Goal: Task Accomplishment & Management: Use online tool/utility

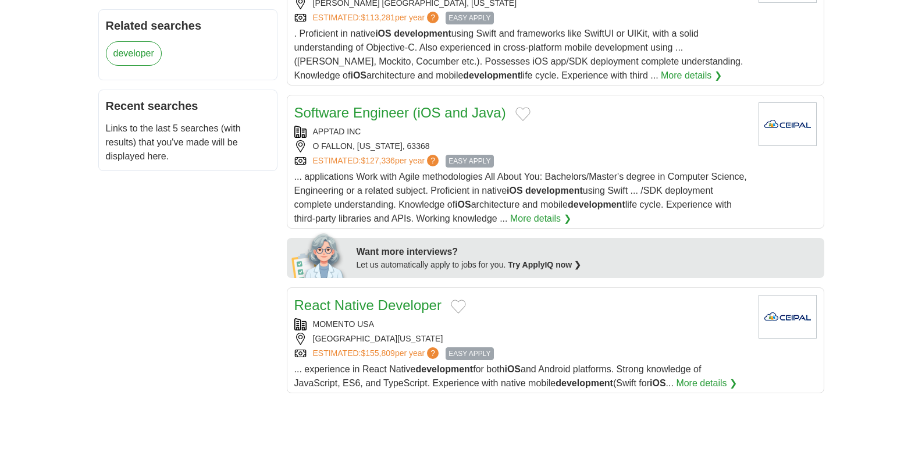
scroll to position [333, 0]
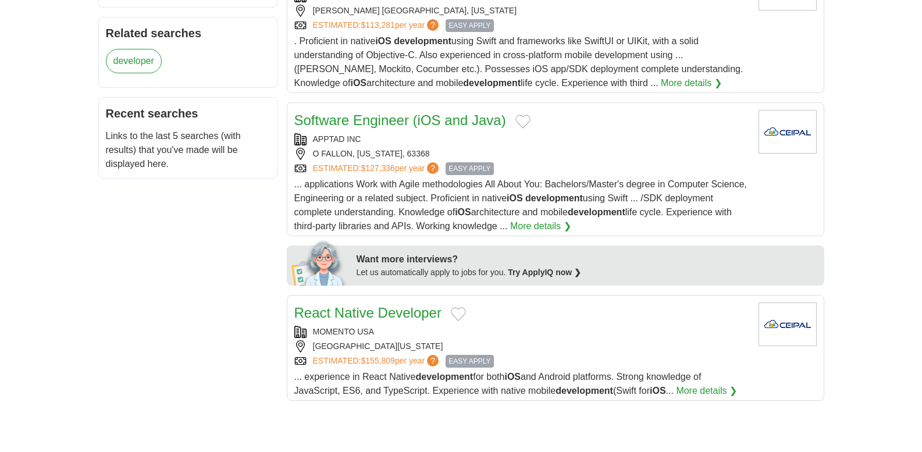
click at [587, 182] on span "... applications Work with Agile methodologies All About You: Bachelors/Master'…" at bounding box center [520, 205] width 453 height 52
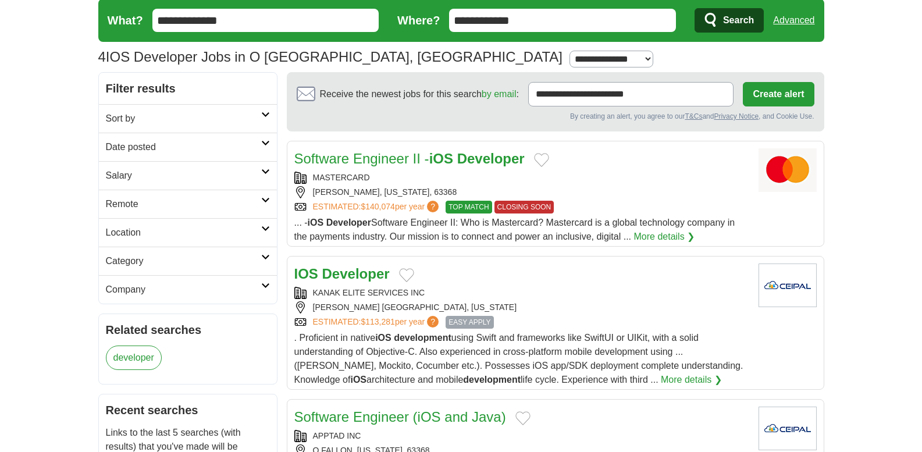
scroll to position [0, 0]
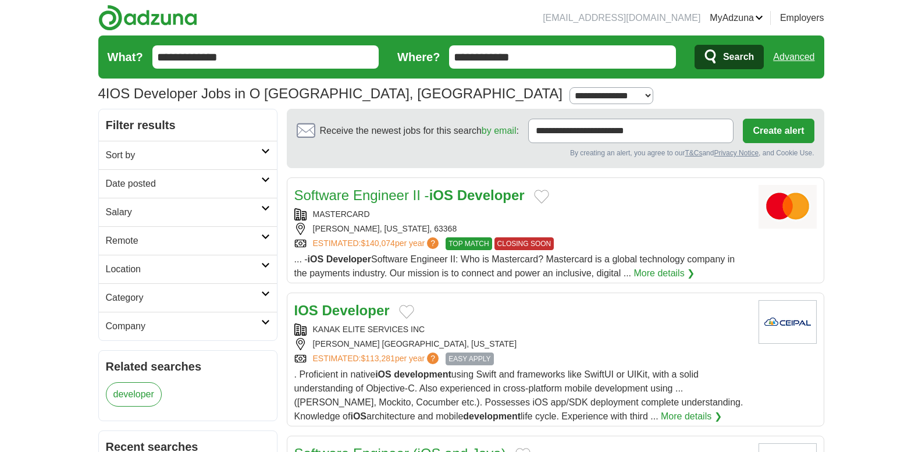
click at [340, 51] on input "**********" at bounding box center [265, 56] width 227 height 23
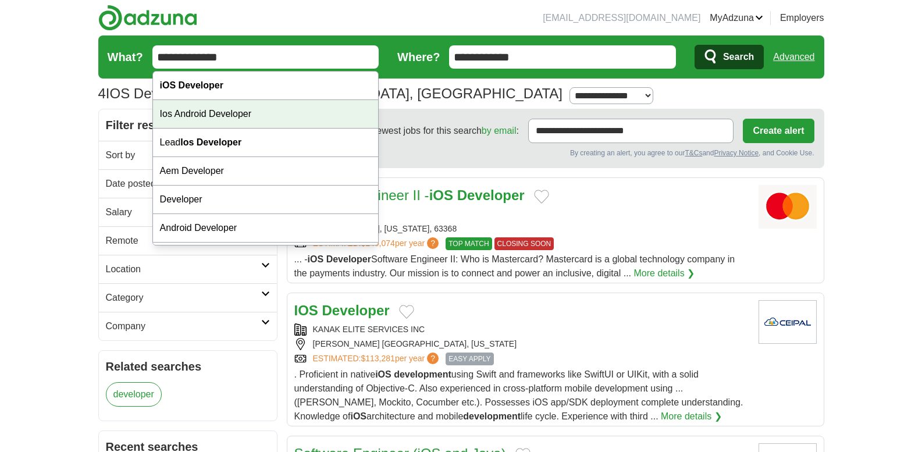
click at [329, 118] on div "Ios Android Developer" at bounding box center [266, 114] width 226 height 29
type input "**********"
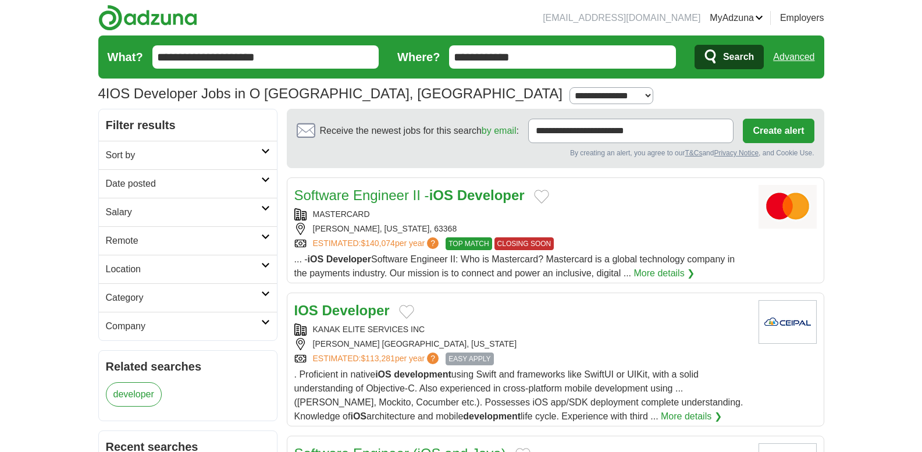
click at [544, 55] on input "**********" at bounding box center [562, 56] width 227 height 23
type input "*"
click at [725, 59] on span "Search" at bounding box center [738, 56] width 31 height 23
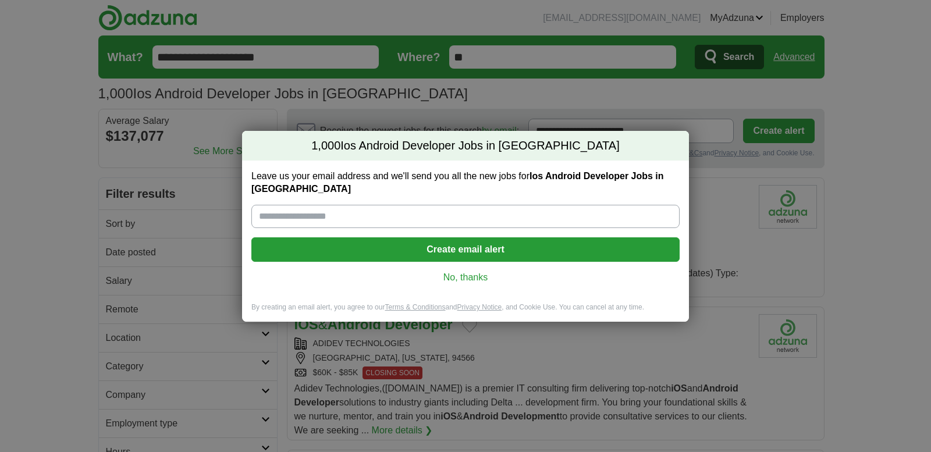
click at [482, 275] on link "No, thanks" at bounding box center [466, 277] width 410 height 13
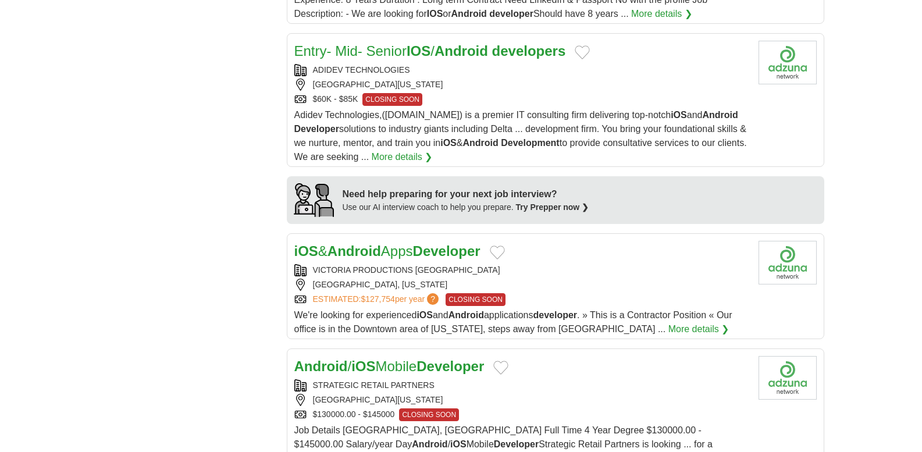
scroll to position [912, 0]
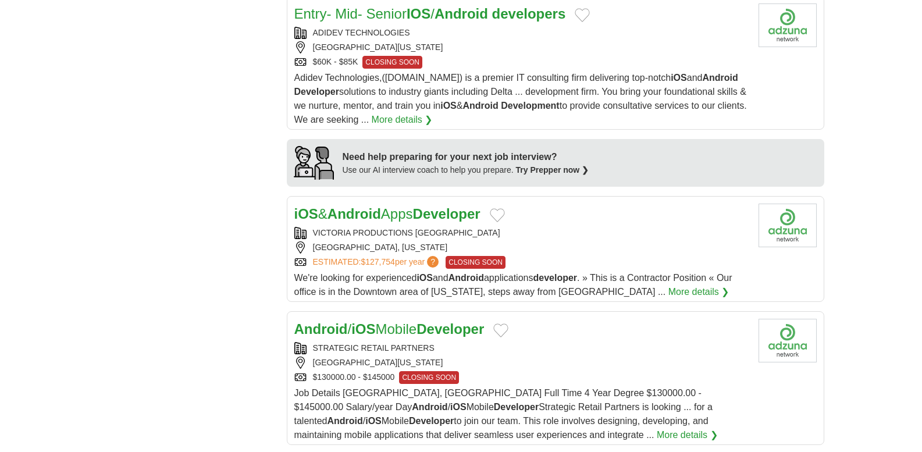
click at [590, 241] on div "[GEOGRAPHIC_DATA], [US_STATE]" at bounding box center [521, 247] width 455 height 12
click at [581, 342] on div "STRATEGIC RETAIL PARTNERS" at bounding box center [521, 348] width 455 height 12
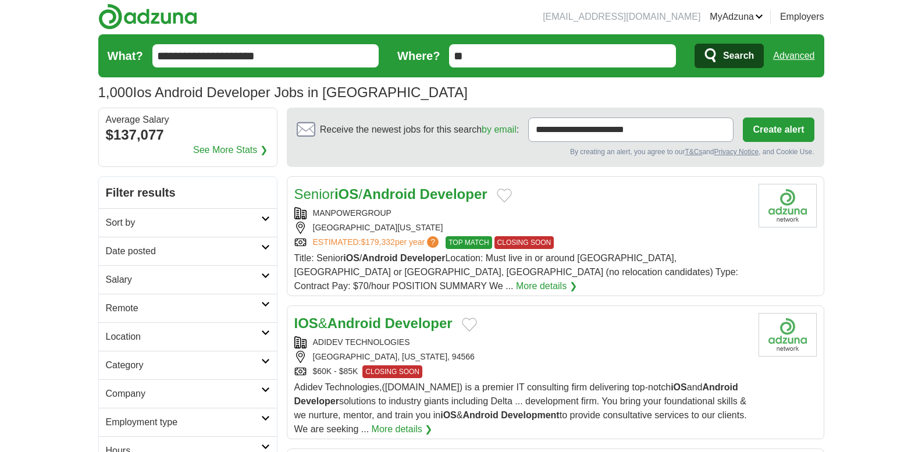
scroll to position [0, 0]
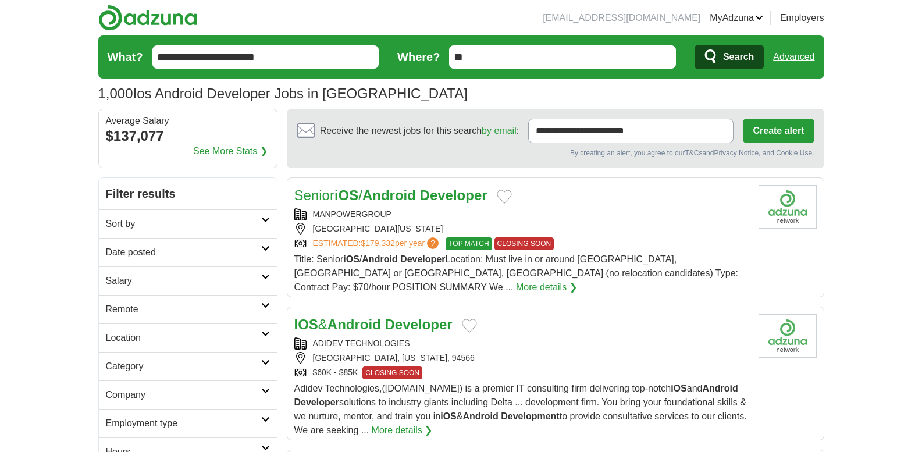
click at [201, 58] on input "**********" at bounding box center [265, 56] width 227 height 23
click at [211, 56] on input "**********" at bounding box center [265, 56] width 227 height 23
click at [213, 56] on input "**********" at bounding box center [265, 56] width 227 height 23
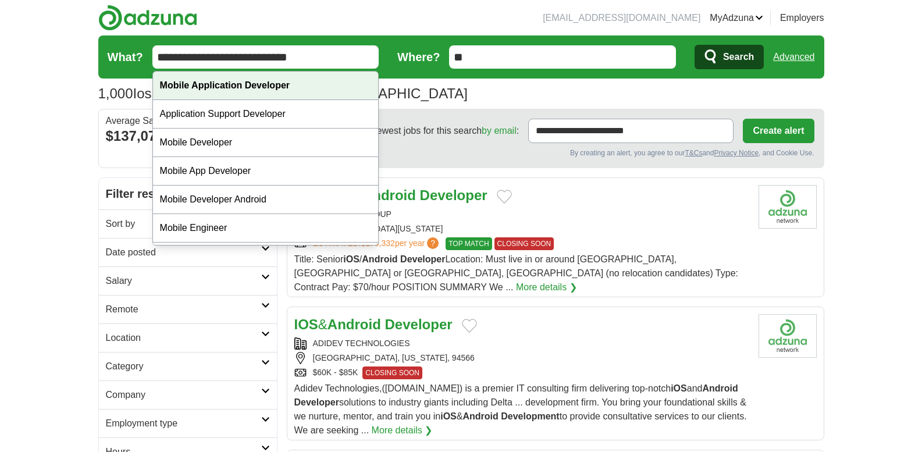
click at [232, 90] on strong "Mobile Application Developer" at bounding box center [225, 85] width 130 height 10
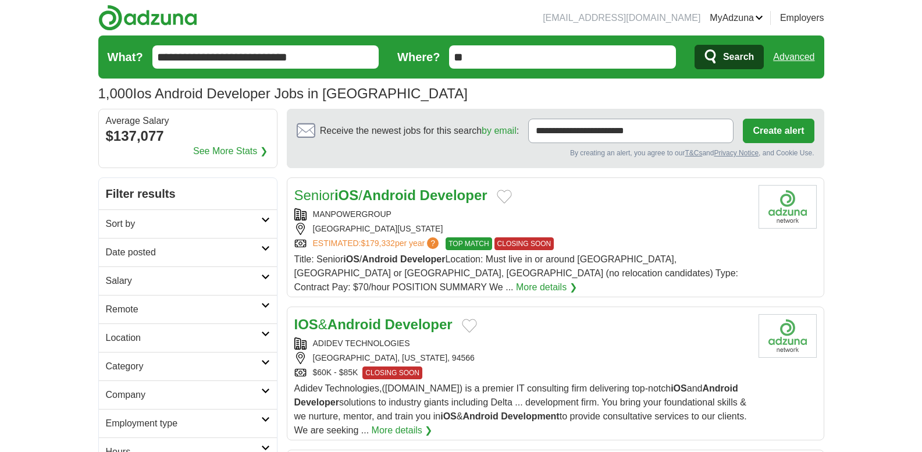
type input "**********"
click at [726, 64] on span "Search" at bounding box center [738, 56] width 31 height 23
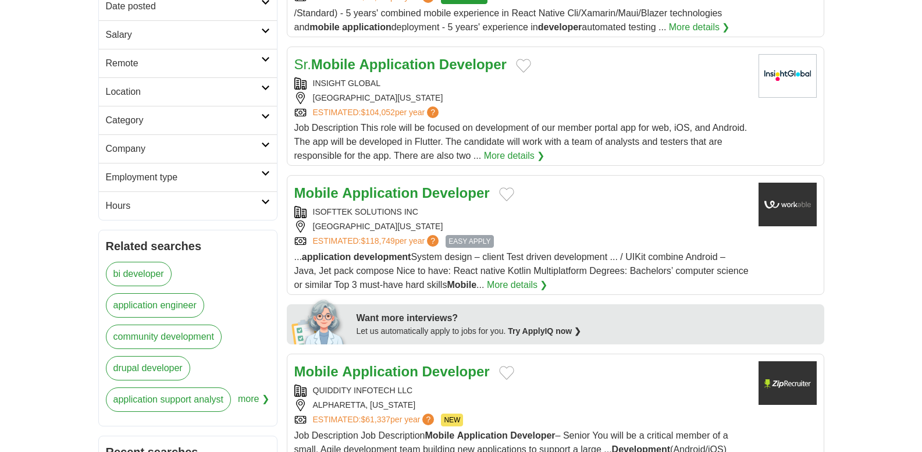
scroll to position [252, 0]
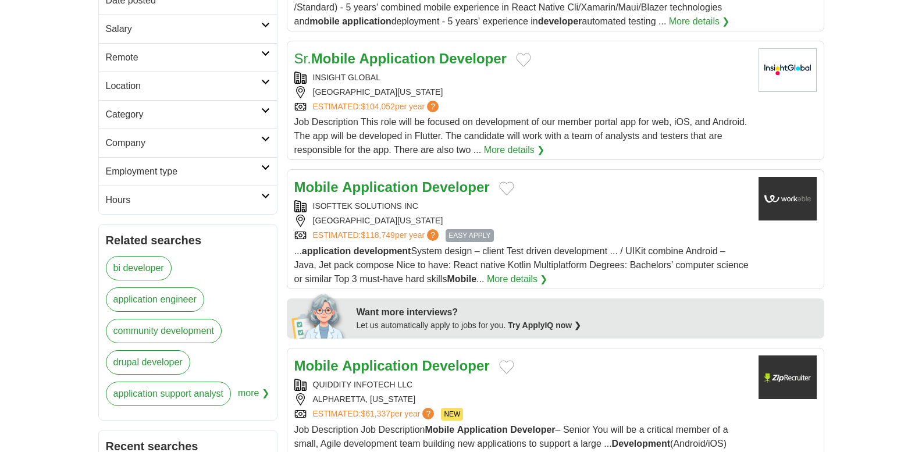
click at [628, 224] on div "94105 SAN FRANCISCO CALIFORNIA" at bounding box center [521, 221] width 455 height 12
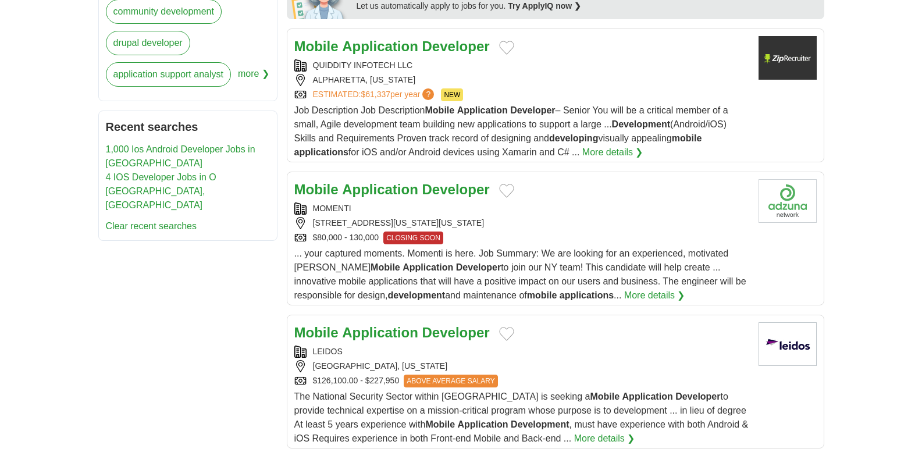
scroll to position [574, 0]
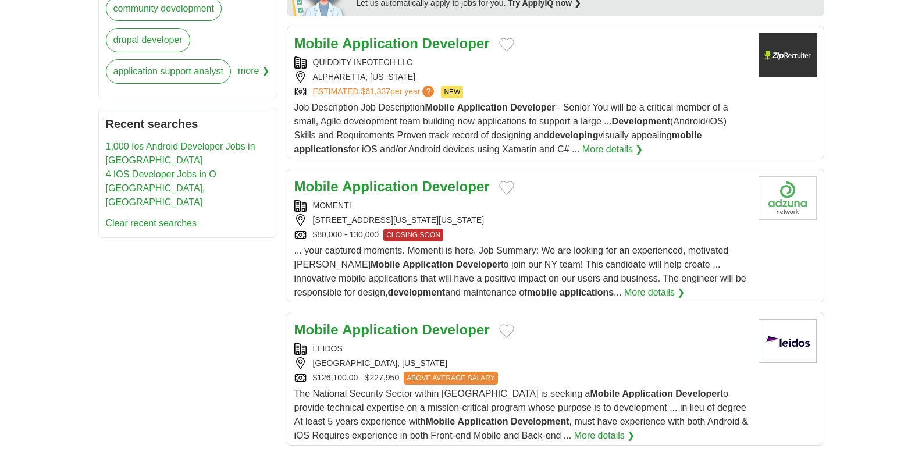
click at [453, 231] on div "$80,000 - 130,000 CLOSING SOON" at bounding box center [521, 235] width 455 height 13
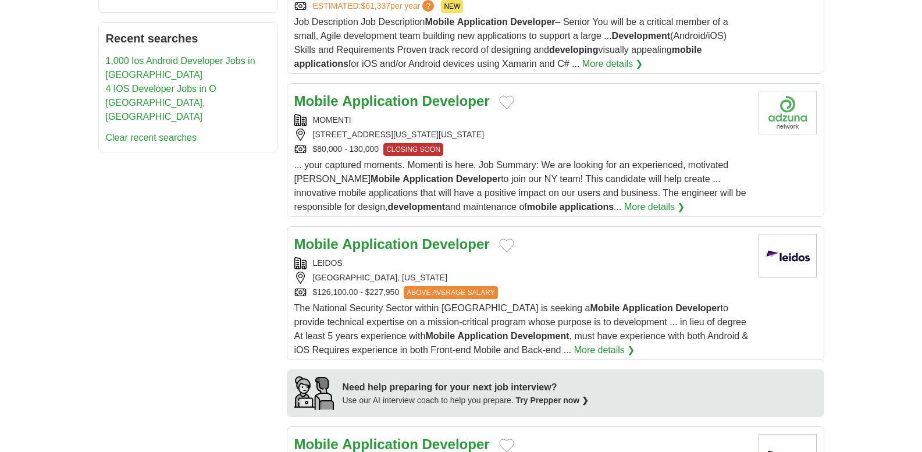
scroll to position [675, 0]
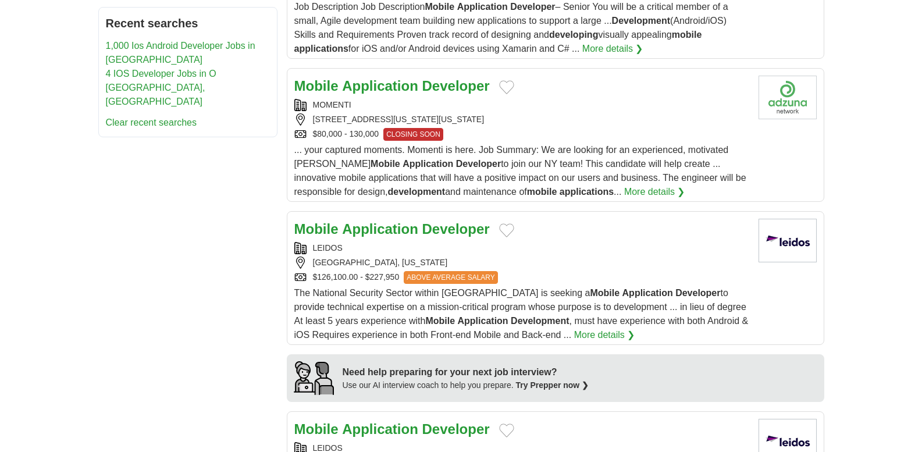
click at [417, 248] on div "LEIDOS" at bounding box center [521, 248] width 455 height 12
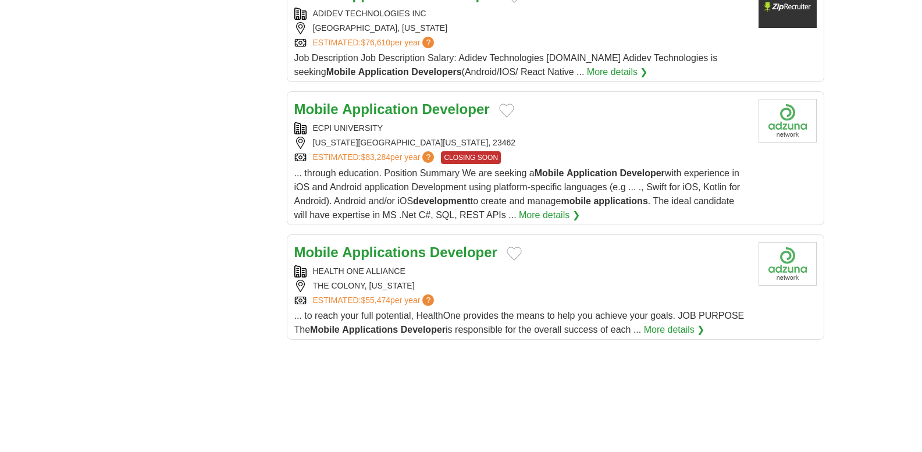
scroll to position [1253, 0]
click at [541, 182] on span "... through education. Position Summary We are seeking a Mobile Application Dev…" at bounding box center [517, 194] width 446 height 52
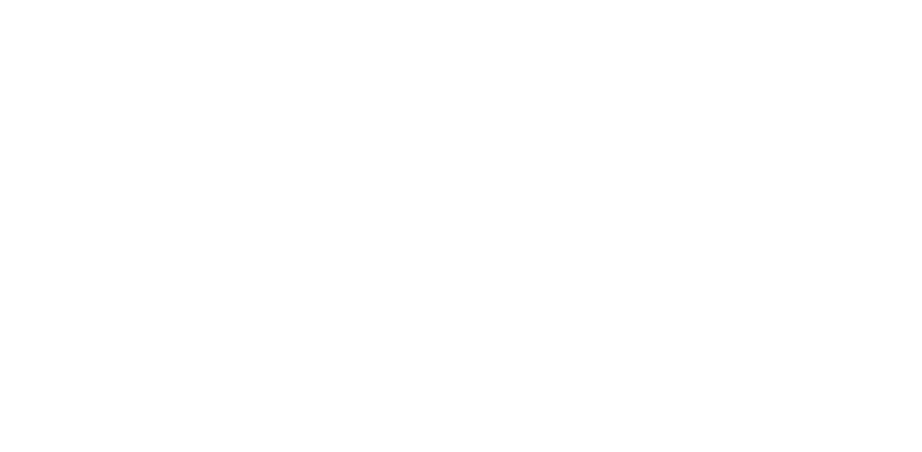
scroll to position [2088, 0]
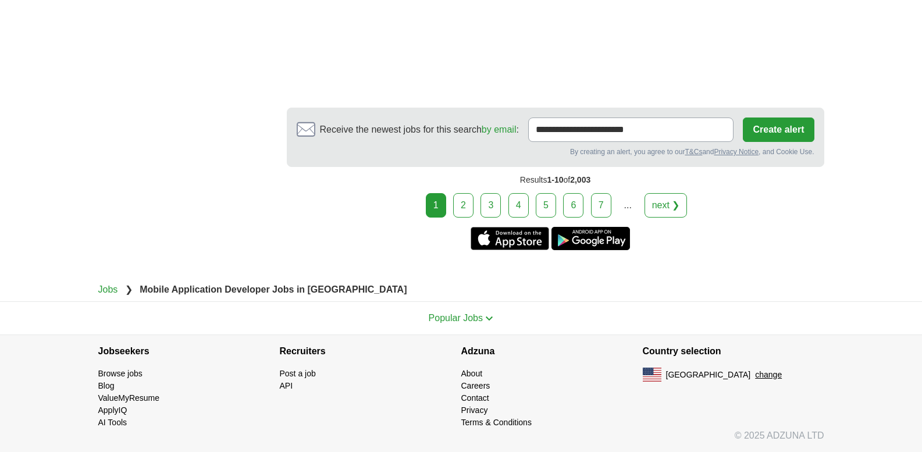
click at [471, 202] on link "2" at bounding box center [463, 205] width 20 height 24
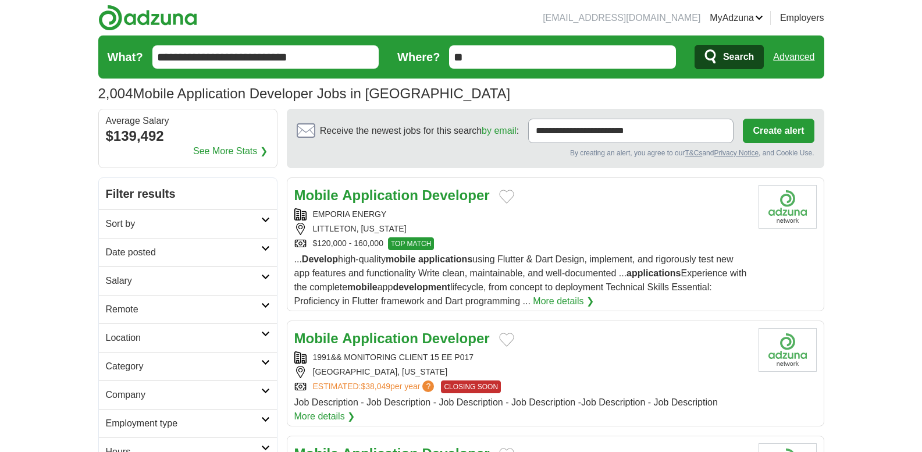
click at [464, 222] on div "EMPORIA ENERGY LITTLETON, COLORADO $120,000 - 160,000 TOP MATCH" at bounding box center [521, 229] width 455 height 42
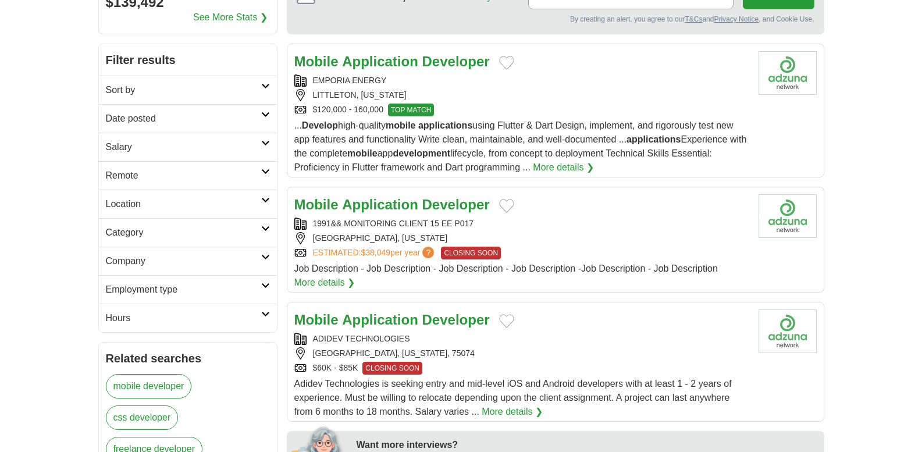
scroll to position [132, 0]
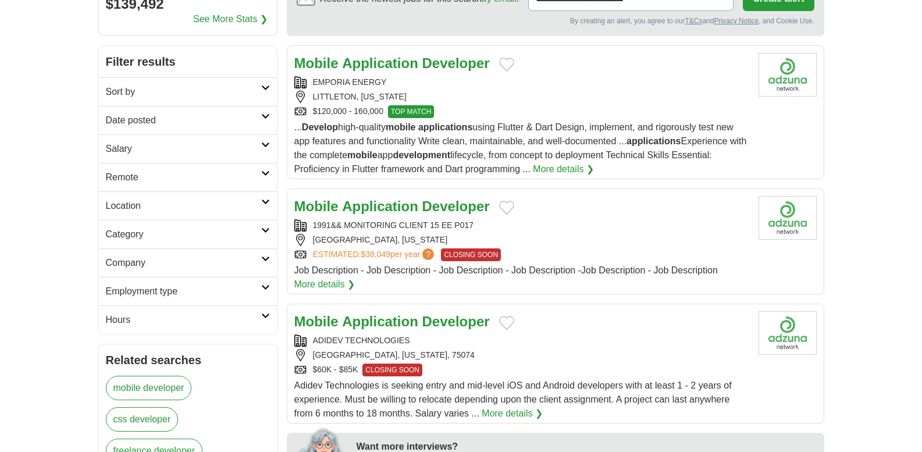
click at [254, 154] on h2 "Salary" at bounding box center [183, 149] width 155 height 14
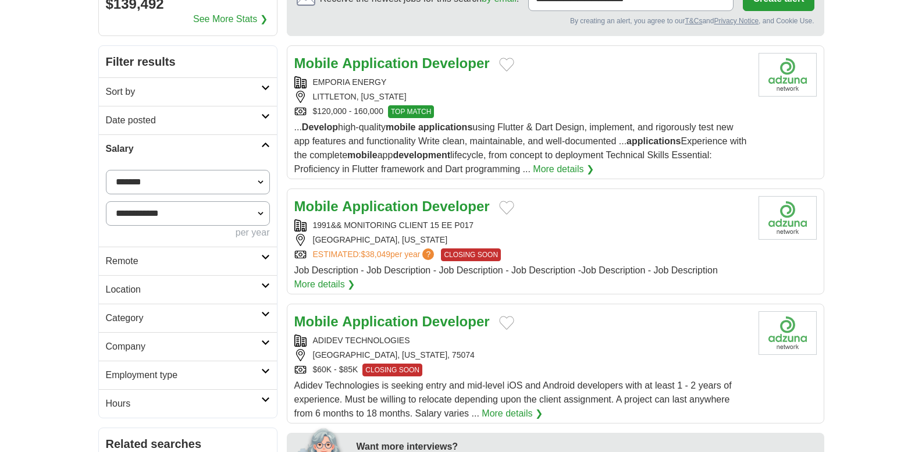
click at [217, 182] on select "**********" at bounding box center [188, 182] width 164 height 24
select select "******"
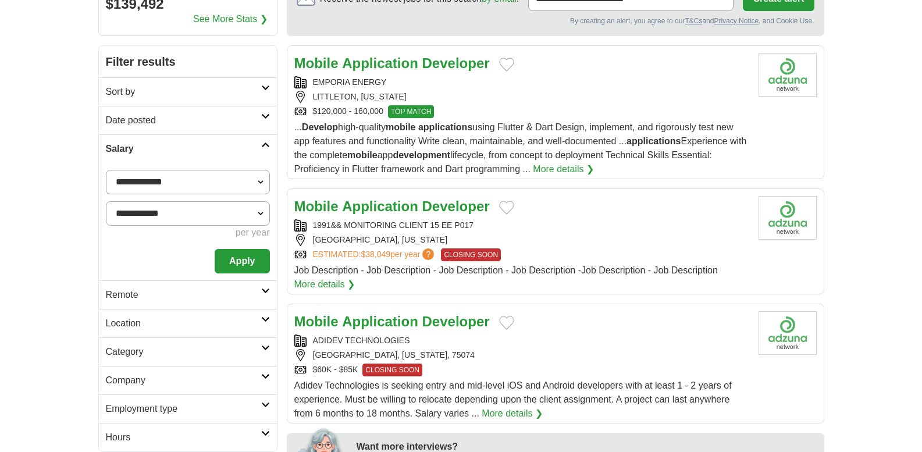
click at [247, 271] on button "Apply" at bounding box center [242, 261] width 55 height 24
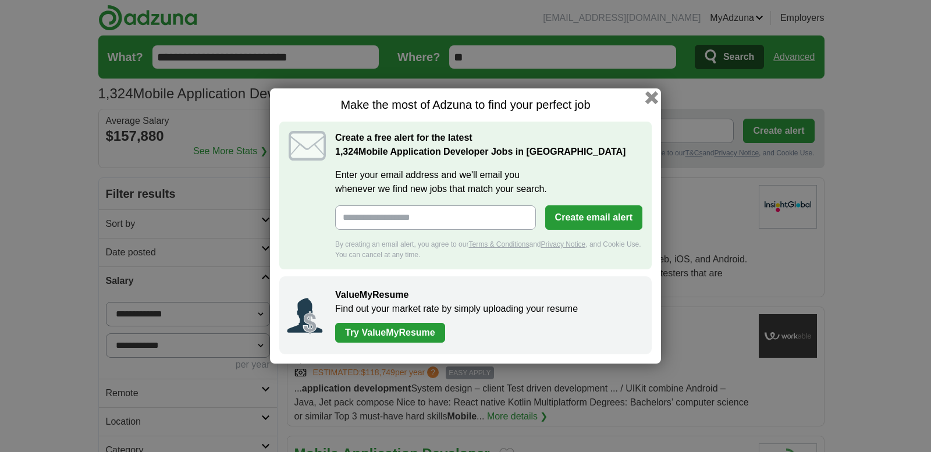
click at [648, 100] on button "button" at bounding box center [651, 97] width 13 height 13
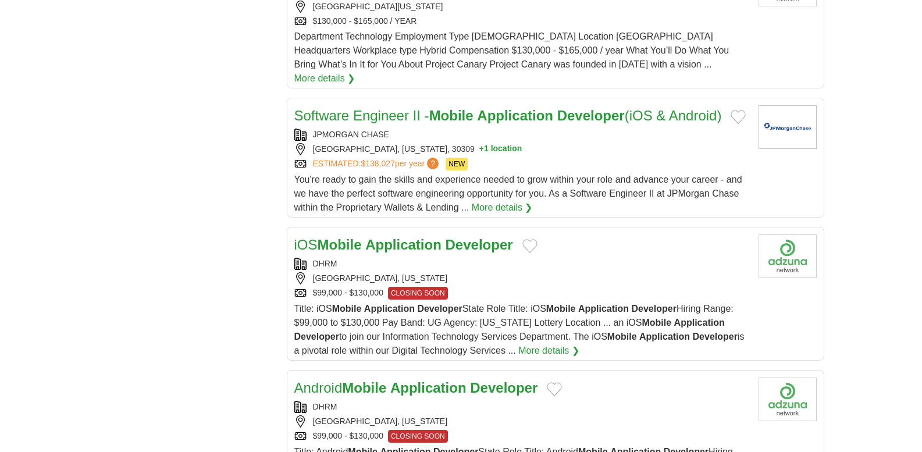
scroll to position [1160, 0]
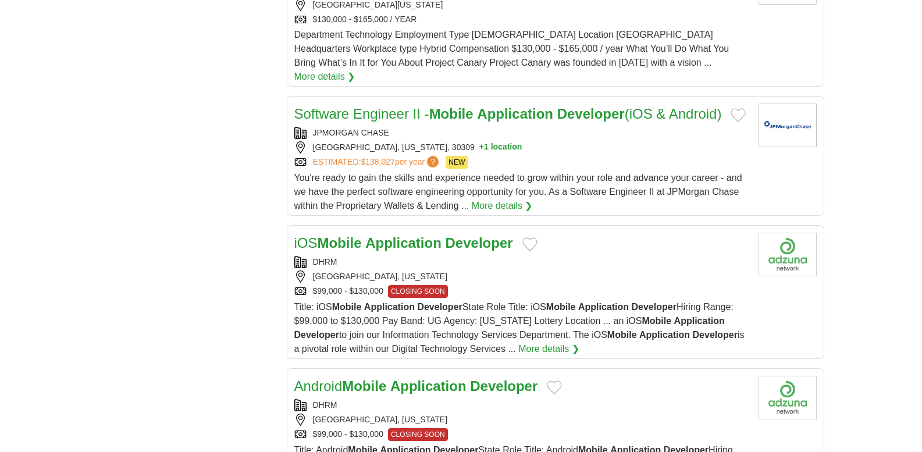
click at [523, 283] on div "RICHMOND, VIRGINIA" at bounding box center [521, 277] width 455 height 12
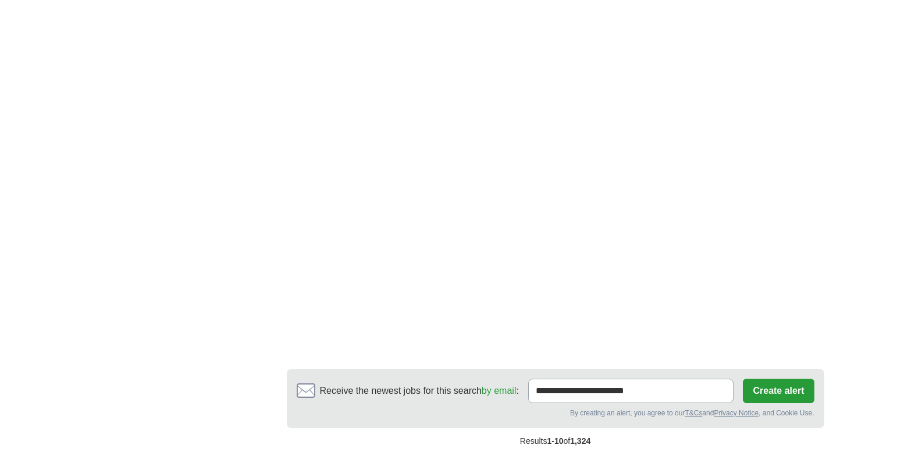
scroll to position [2327, 0]
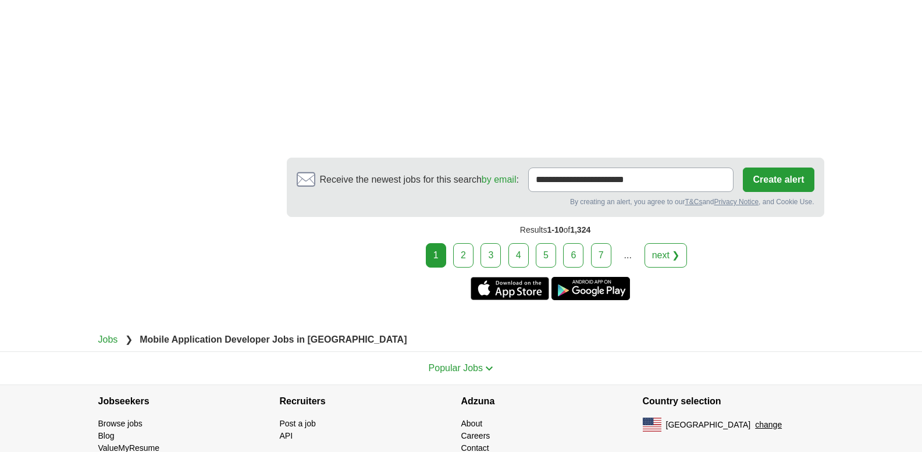
click at [468, 260] on link "2" at bounding box center [463, 255] width 20 height 24
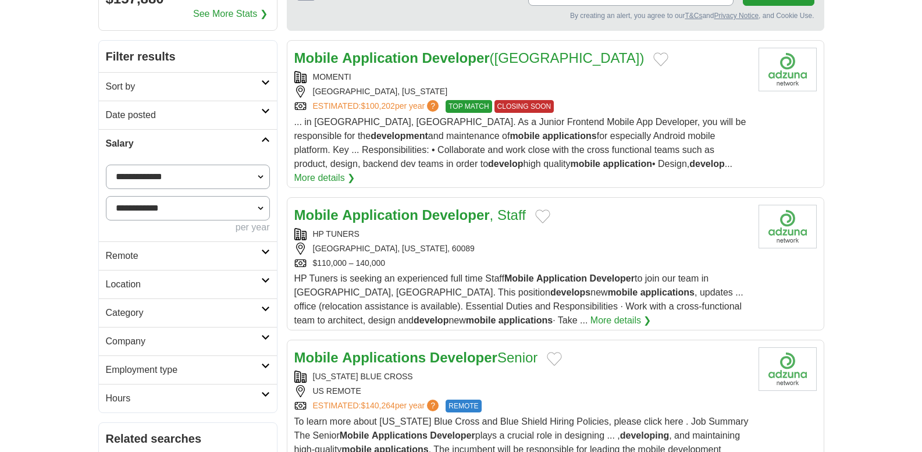
scroll to position [151, 0]
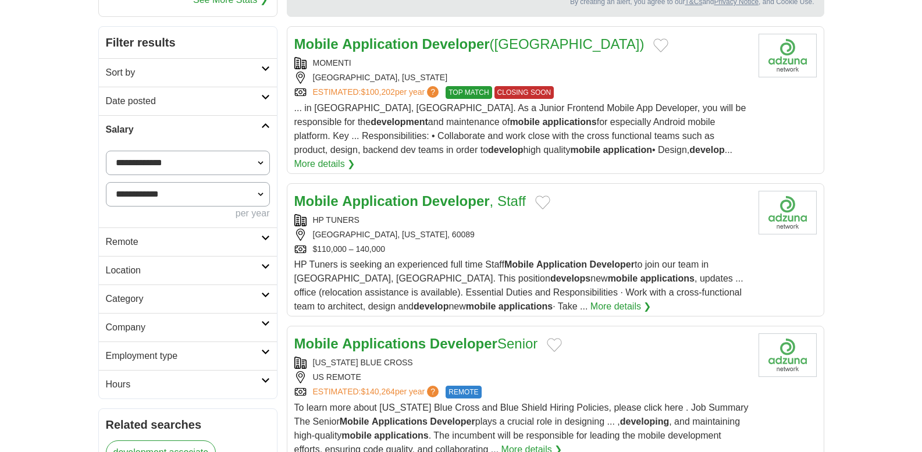
click at [418, 214] on div "HP TUNERS" at bounding box center [521, 220] width 455 height 12
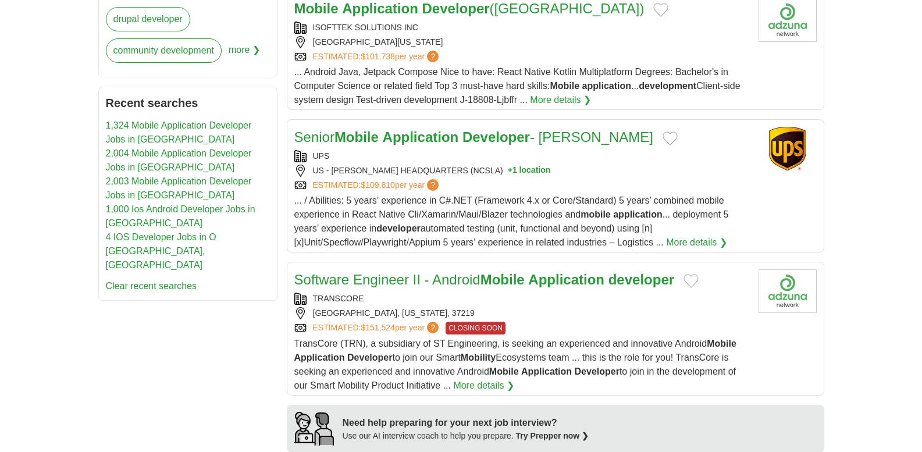
scroll to position [682, 0]
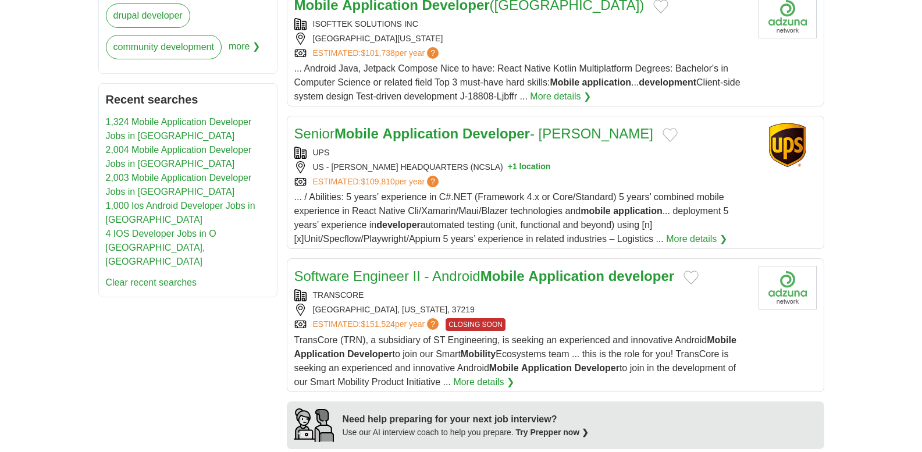
click at [478, 304] on div "NASHVILLE, TENNESSEE, 37219" at bounding box center [521, 310] width 455 height 12
click at [465, 289] on div "TRANSCORE" at bounding box center [521, 295] width 455 height 12
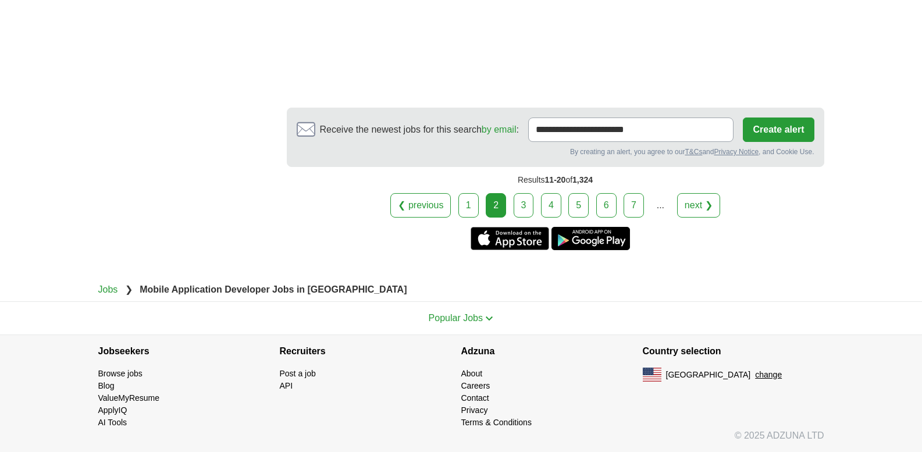
scroll to position [2467, 0]
click at [531, 203] on link "3" at bounding box center [524, 205] width 20 height 24
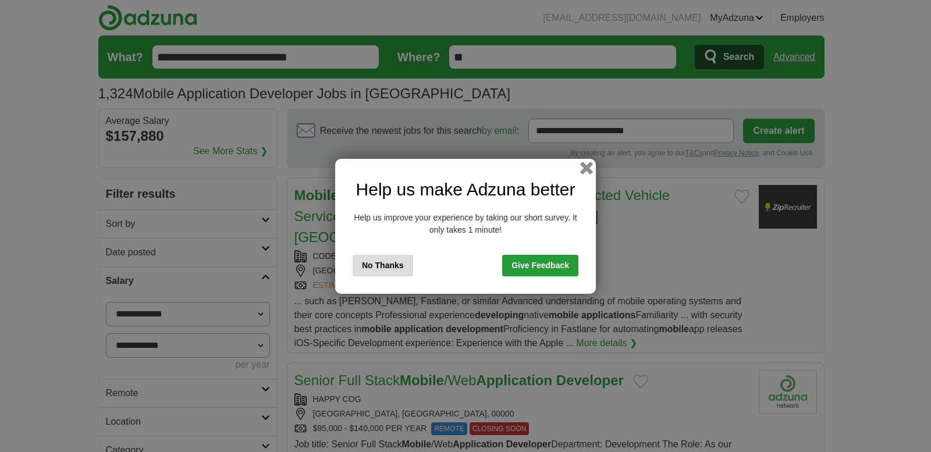
click at [589, 166] on button "button" at bounding box center [586, 167] width 13 height 13
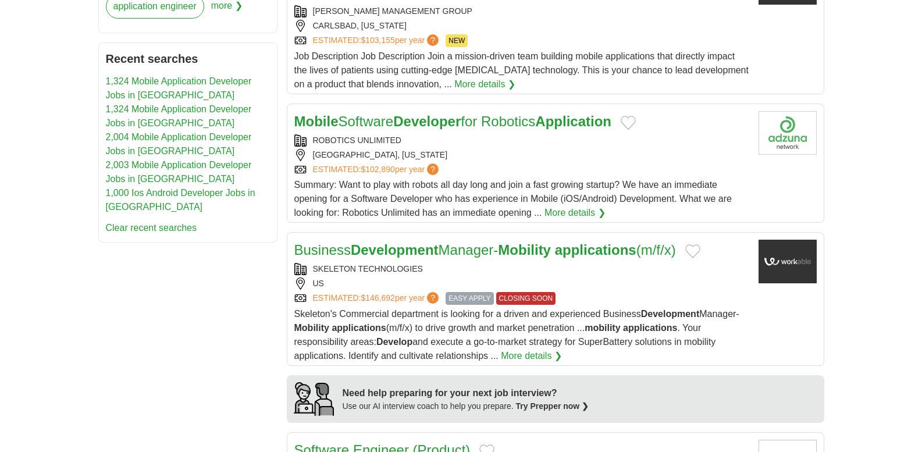
scroll to position [733, 0]
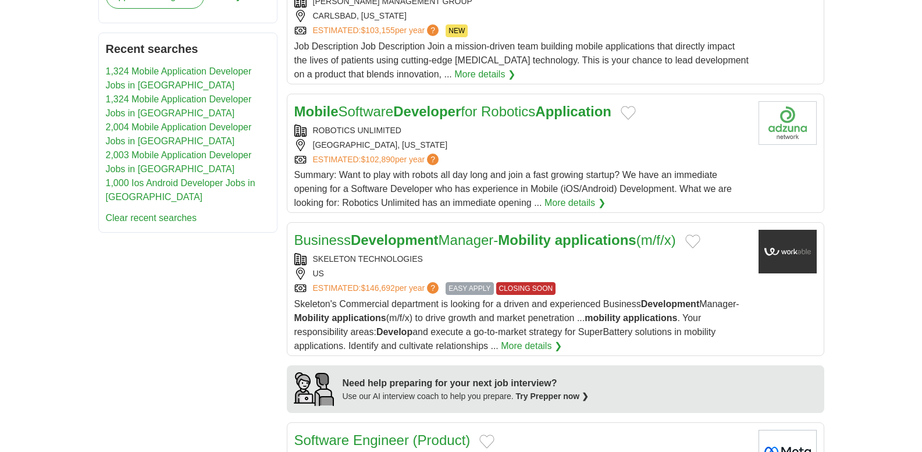
click at [495, 154] on div "ESTIMATED: $102,890 per year ?" at bounding box center [521, 160] width 455 height 12
